Goal: Information Seeking & Learning: Check status

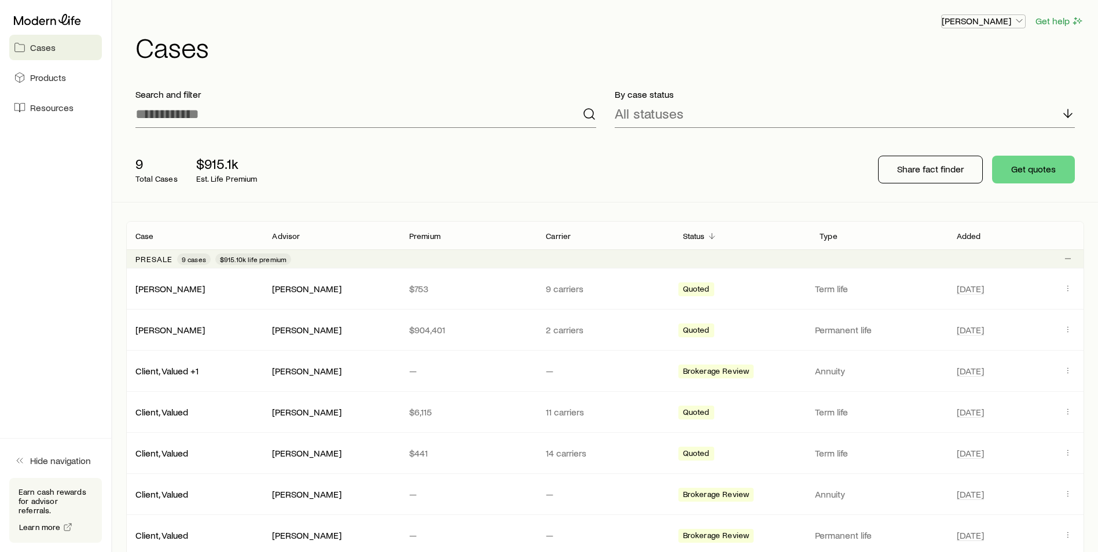
click at [1001, 22] on p "[PERSON_NAME]" at bounding box center [983, 21] width 83 height 12
click at [465, 290] on p "$753" at bounding box center [468, 289] width 118 height 12
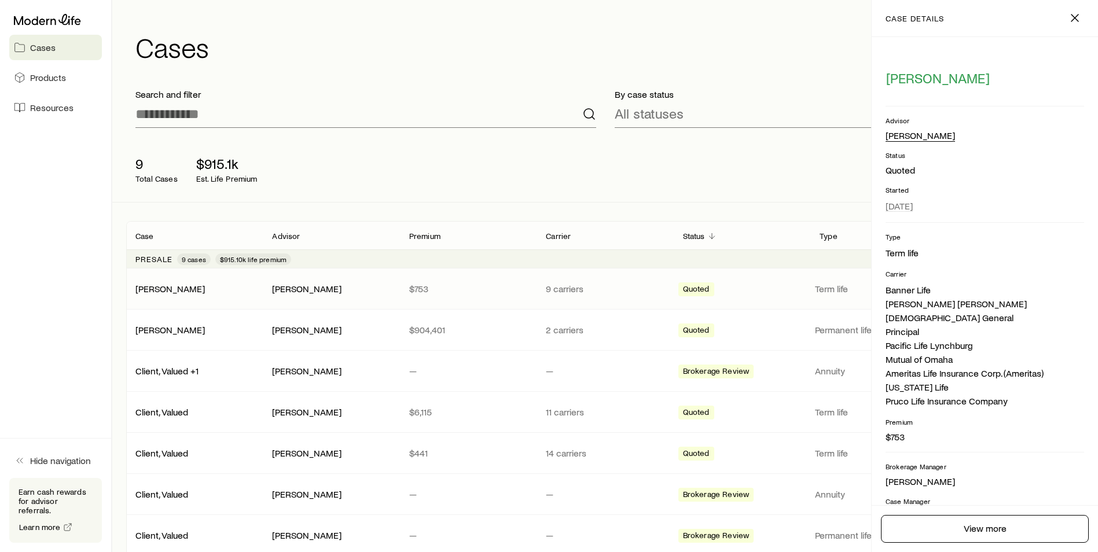
click at [910, 141] on div "[PERSON_NAME]" at bounding box center [919, 136] width 69 height 12
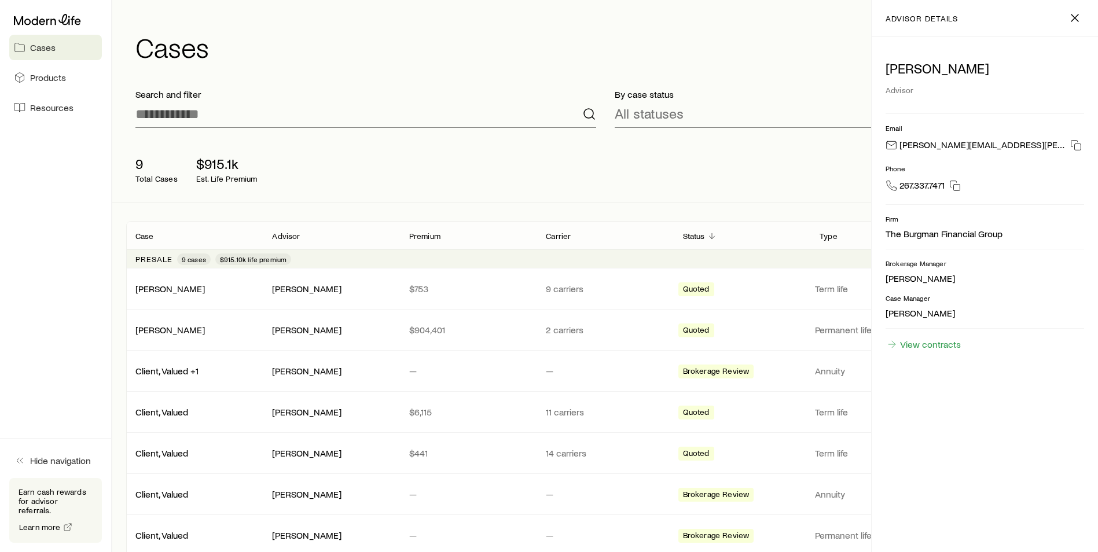
click at [924, 351] on div "[PERSON_NAME] Advisor [PERSON_NAME] [PERSON_NAME][EMAIL_ADDRESS][PERSON_NAME][D…" at bounding box center [985, 294] width 226 height 515
click at [924, 345] on link "View contracts" at bounding box center [923, 344] width 76 height 13
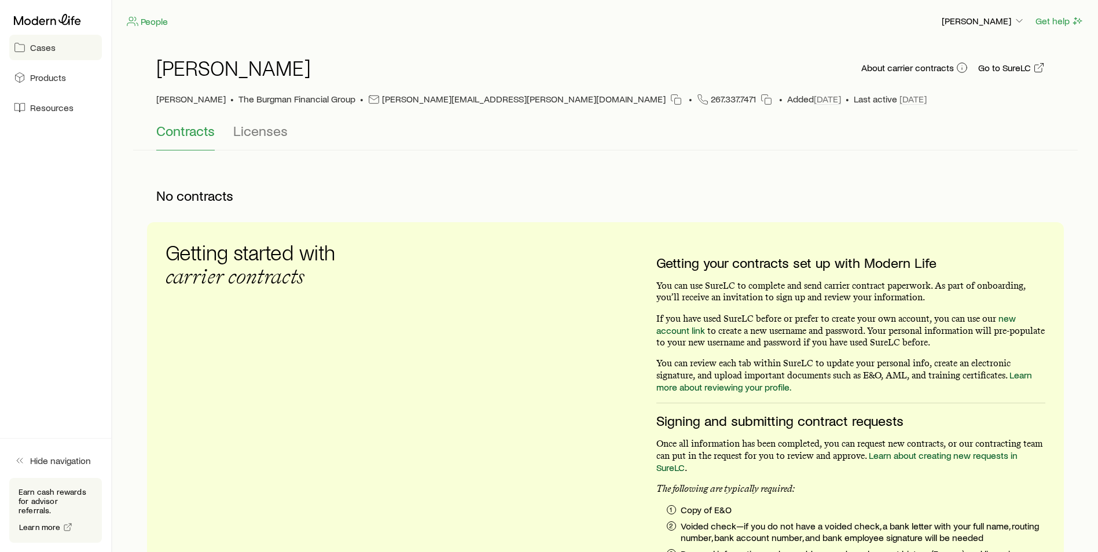
click at [42, 56] on link "Cases" at bounding box center [55, 47] width 93 height 25
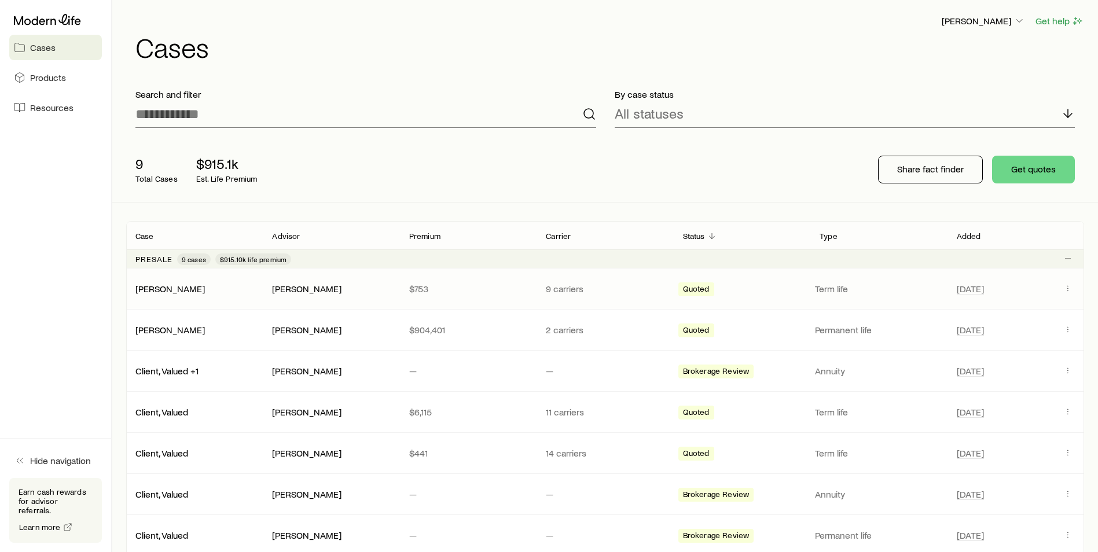
click at [474, 285] on p "$753" at bounding box center [468, 289] width 118 height 12
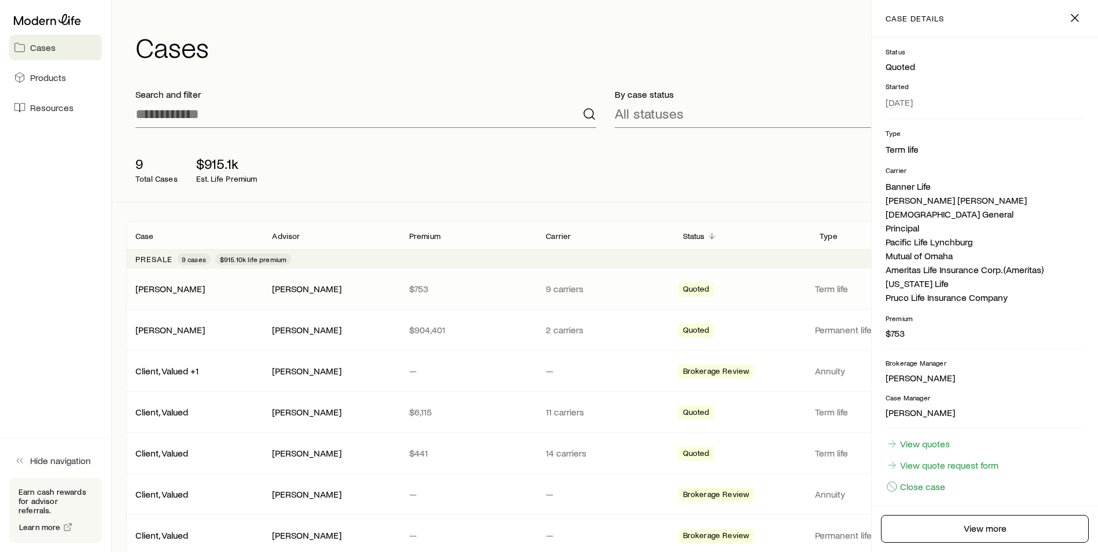
scroll to position [114, 0]
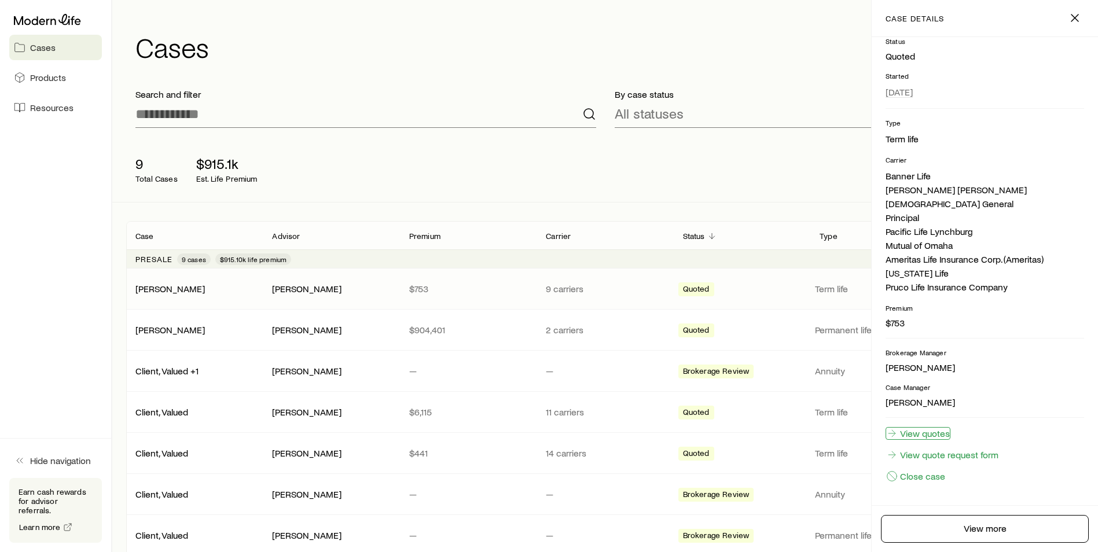
click at [934, 436] on link "View quotes" at bounding box center [917, 433] width 65 height 13
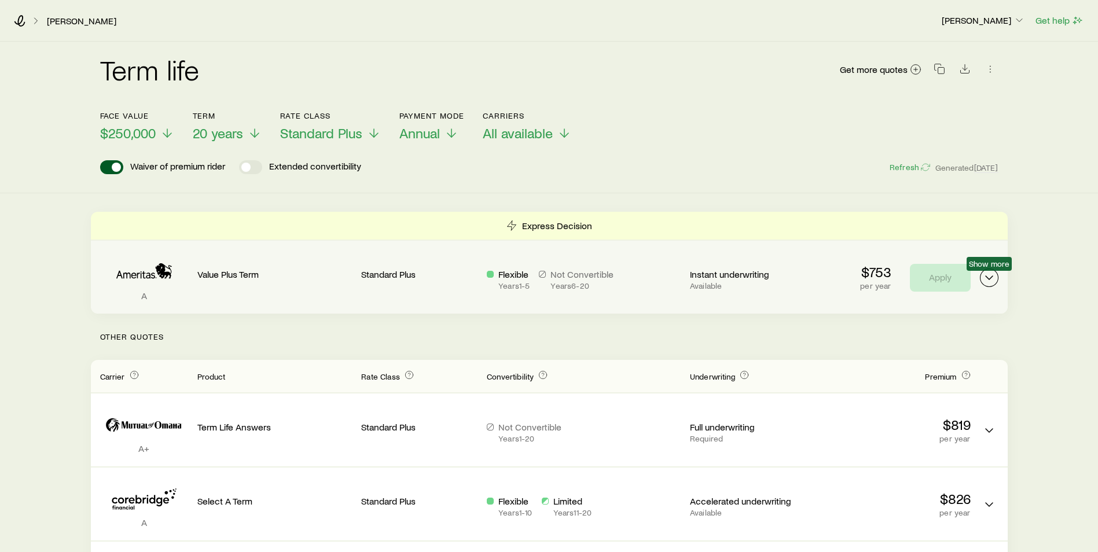
click at [988, 275] on icon "Term quotes" at bounding box center [989, 278] width 14 height 14
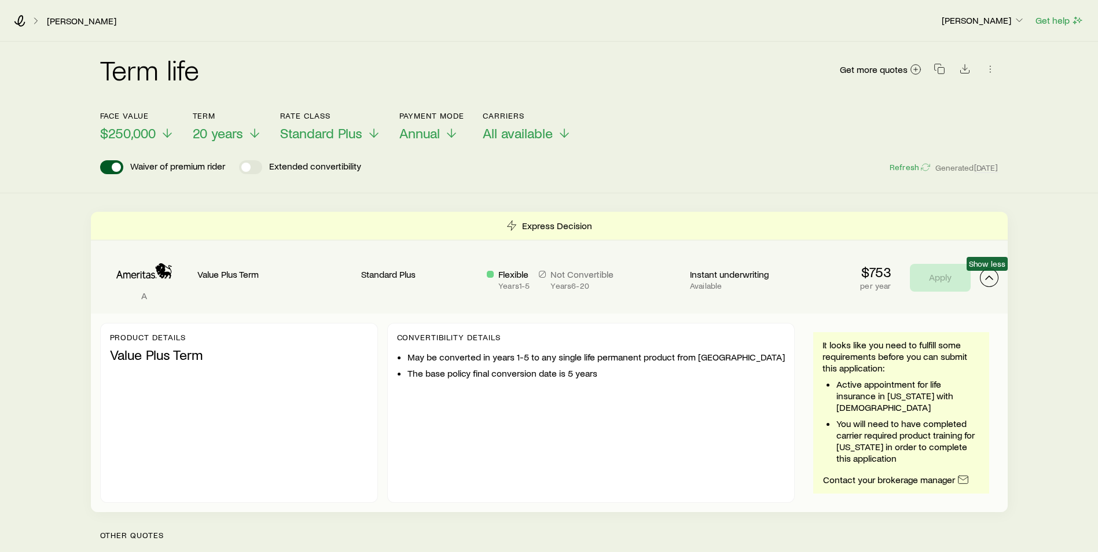
click at [988, 275] on icon "Term quotes" at bounding box center [989, 278] width 14 height 14
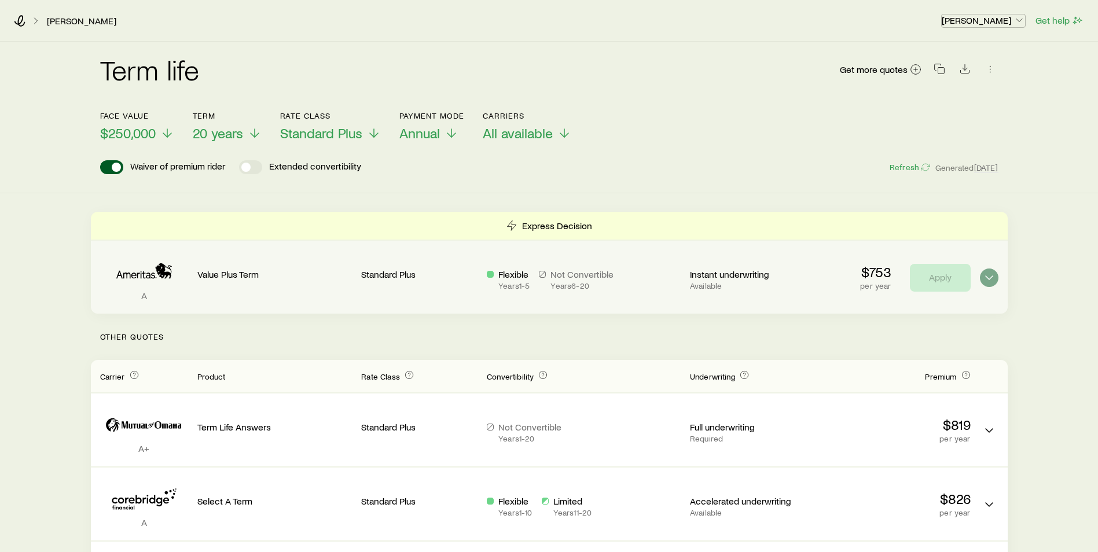
click at [982, 21] on p "[PERSON_NAME]" at bounding box center [983, 20] width 83 height 12
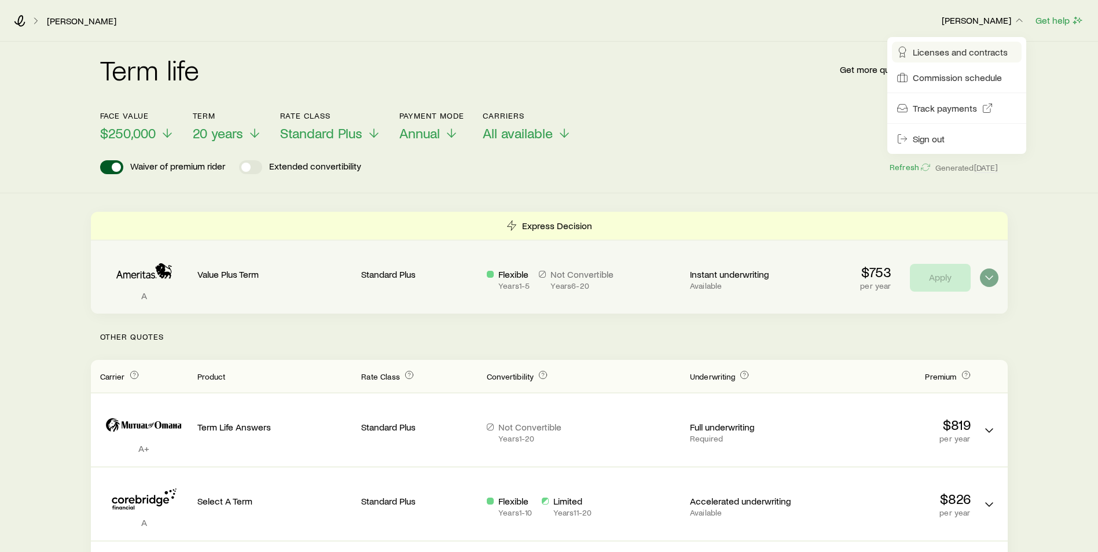
click at [992, 46] on span "Licenses and contracts" at bounding box center [960, 52] width 95 height 12
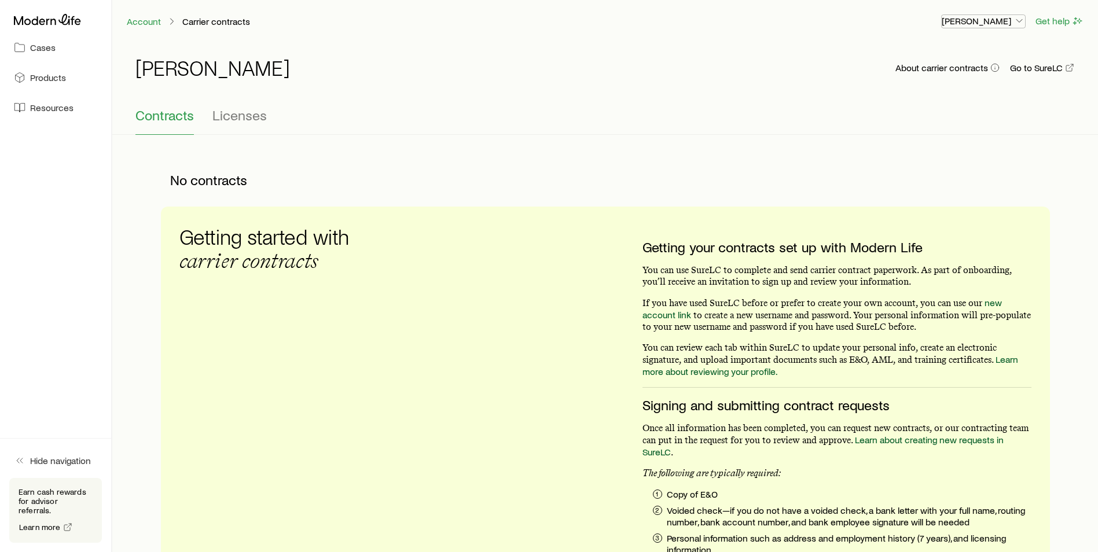
click at [1008, 26] on p "[PERSON_NAME]" at bounding box center [983, 21] width 83 height 12
click at [995, 69] on link "Commission schedule" at bounding box center [957, 78] width 130 height 21
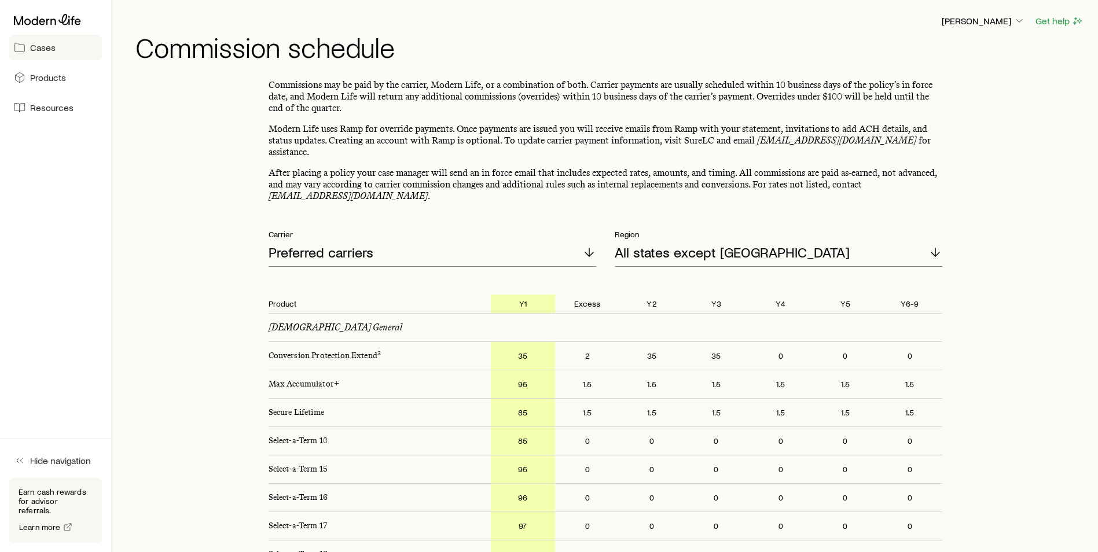
click at [47, 46] on span "Cases" at bounding box center [42, 48] width 25 height 12
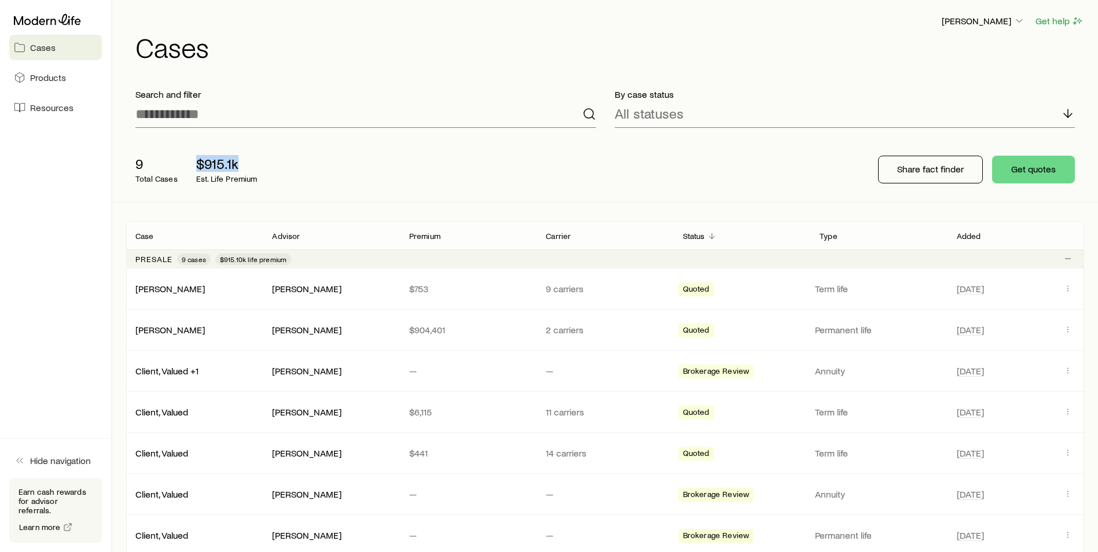
drag, startPoint x: 245, startPoint y: 166, endPoint x: 197, endPoint y: 166, distance: 48.0
click at [197, 166] on p "$915.1k" at bounding box center [226, 164] width 61 height 16
click at [532, 179] on div "9 Total Cases $915.1k Est. Life Premium Share fact finder Get quotes" at bounding box center [605, 169] width 958 height 65
click at [995, 24] on p "[PERSON_NAME]" at bounding box center [983, 21] width 83 height 12
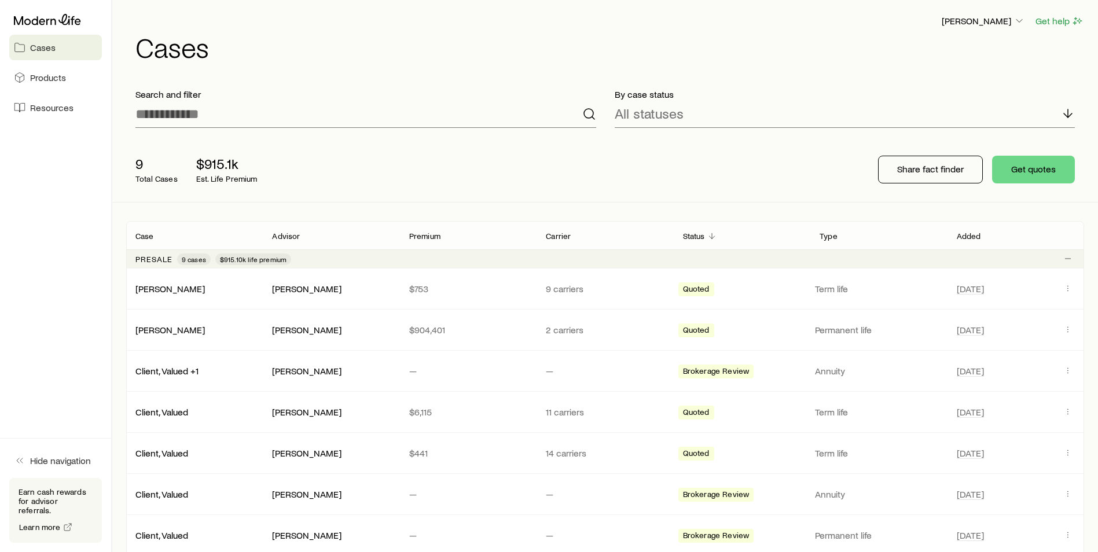
click at [253, 260] on span "$915.10k life premium" at bounding box center [253, 259] width 67 height 9
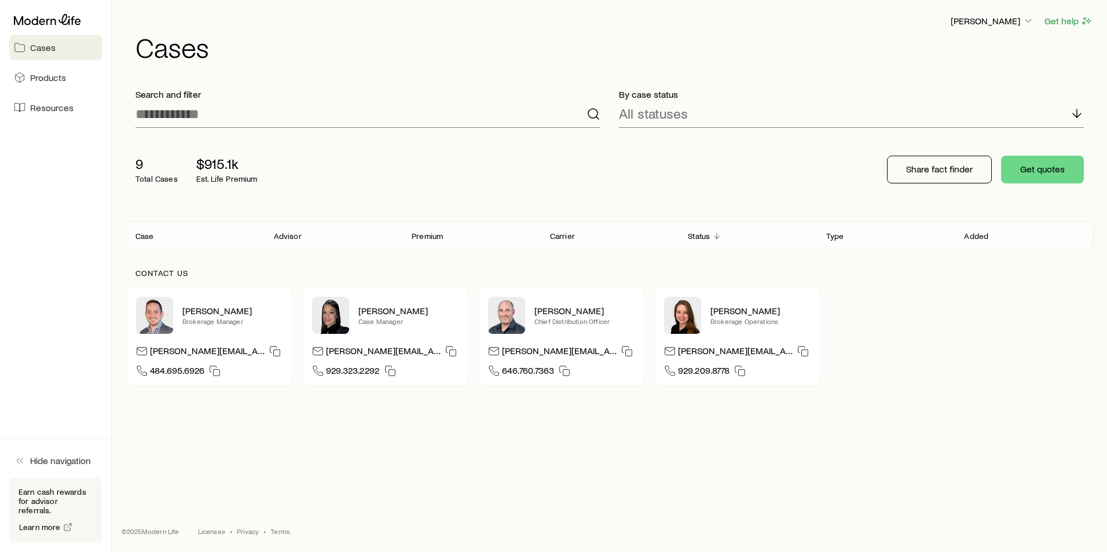
click at [281, 237] on p "Advisor" at bounding box center [288, 235] width 28 height 9
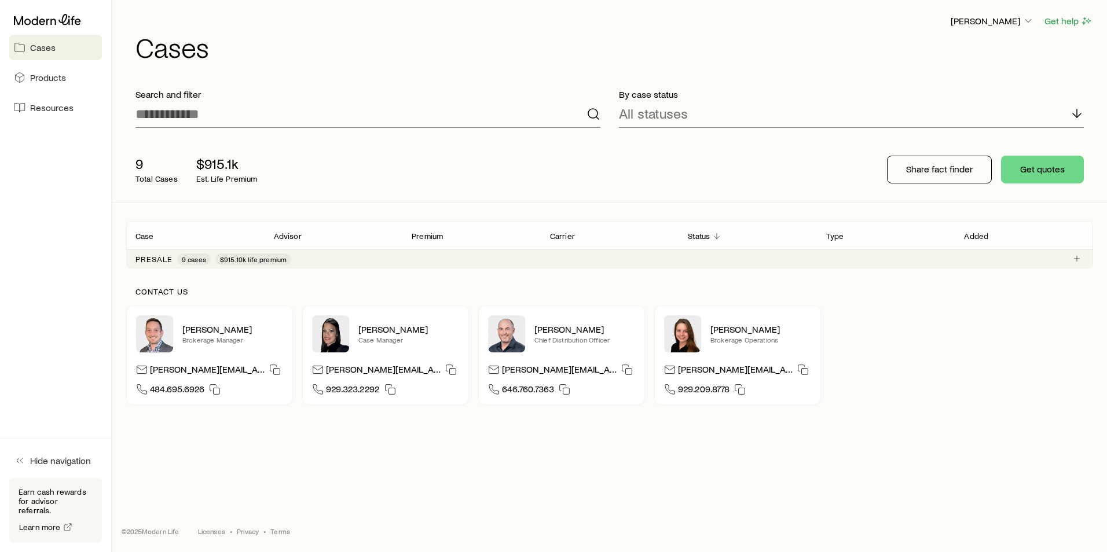
click at [446, 229] on div "Premium" at bounding box center [471, 236] width 138 height 14
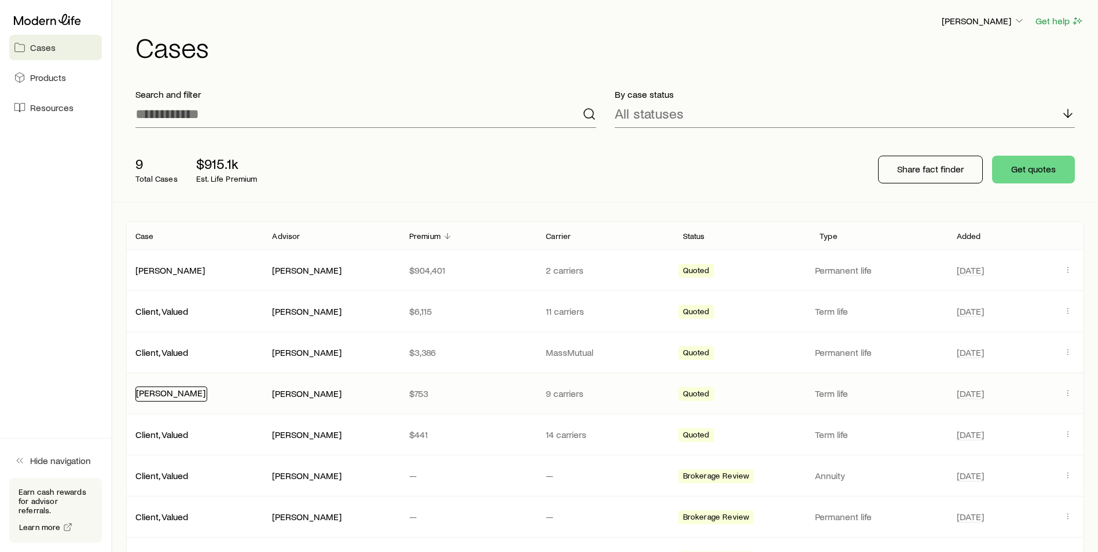
click at [175, 396] on link "[PERSON_NAME]" at bounding box center [170, 392] width 69 height 11
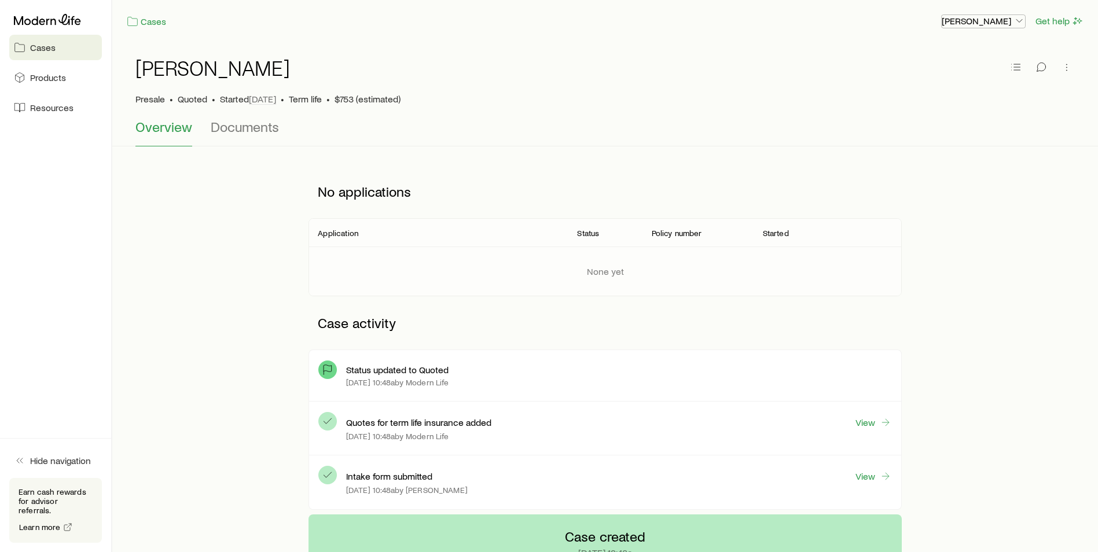
click at [999, 26] on p "[PERSON_NAME]" at bounding box center [983, 21] width 83 height 12
click at [781, 30] on div "Cases [PERSON_NAME] Get help" at bounding box center [605, 21] width 986 height 42
